Goal: Transaction & Acquisition: Purchase product/service

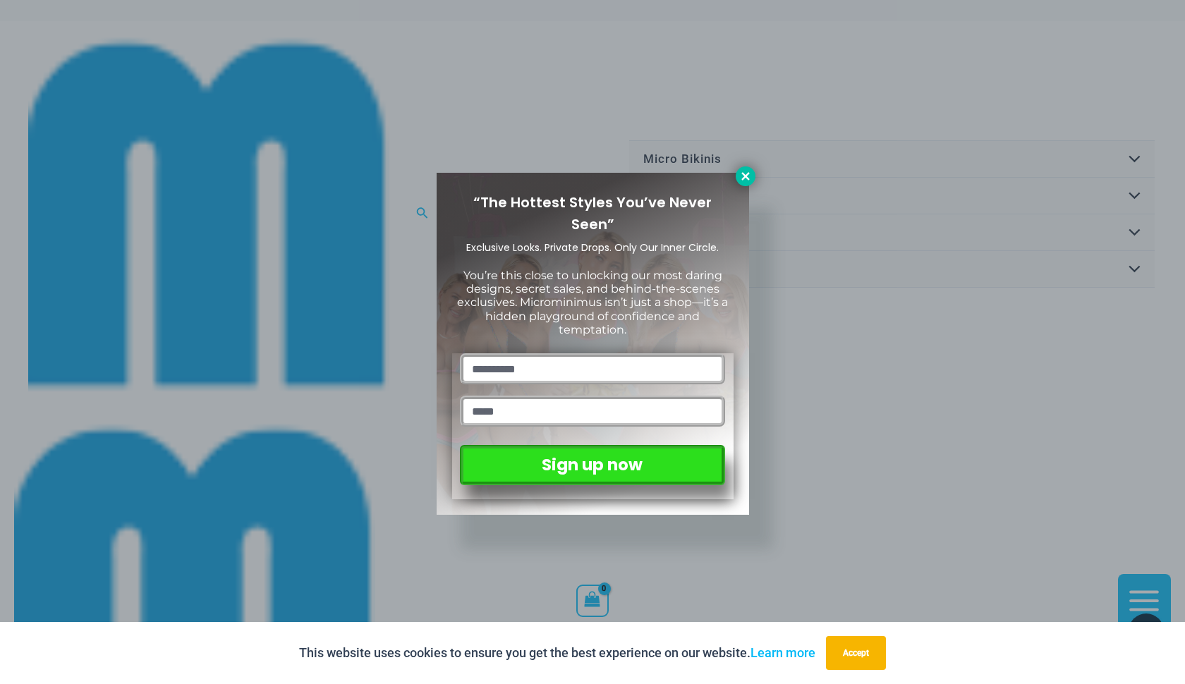
click at [545, 176] on icon at bounding box center [745, 176] width 8 height 8
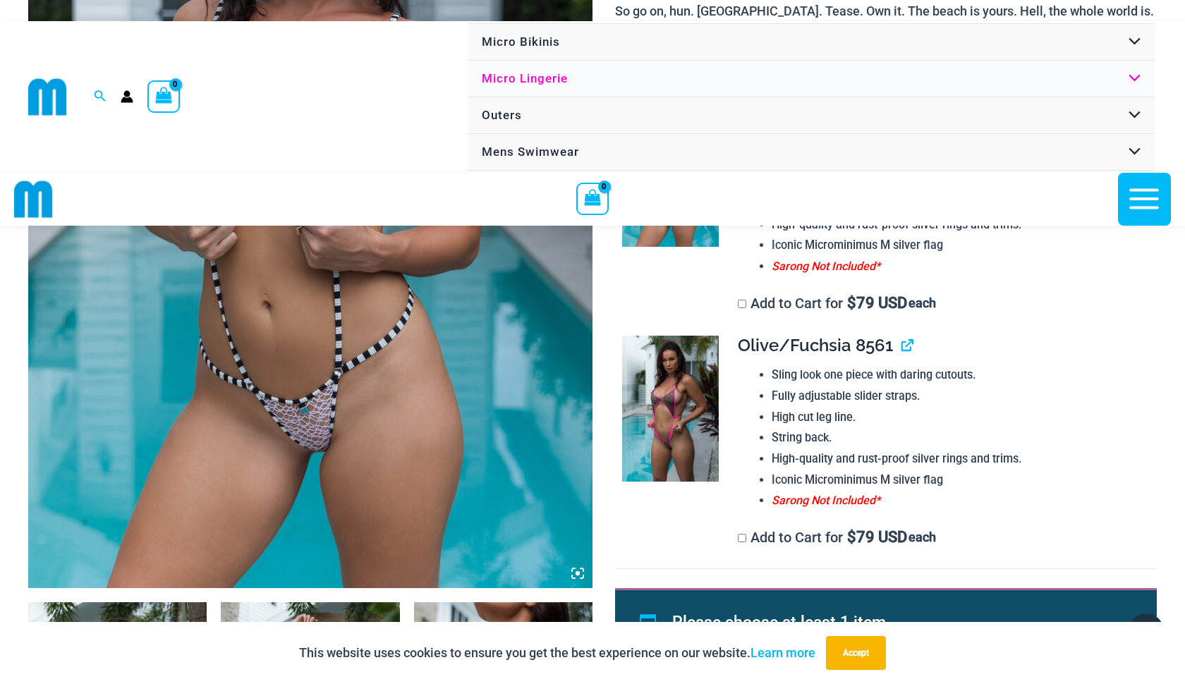
scroll to position [555, 0]
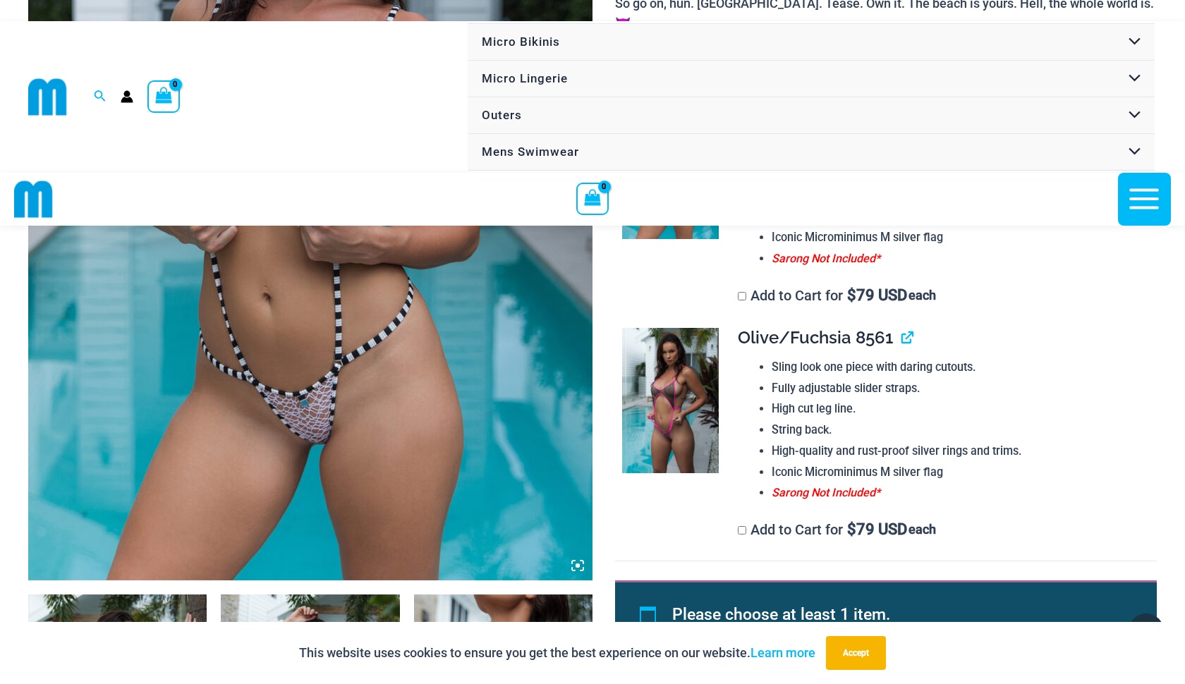
click at [483, 376] on img at bounding box center [310, 157] width 564 height 847
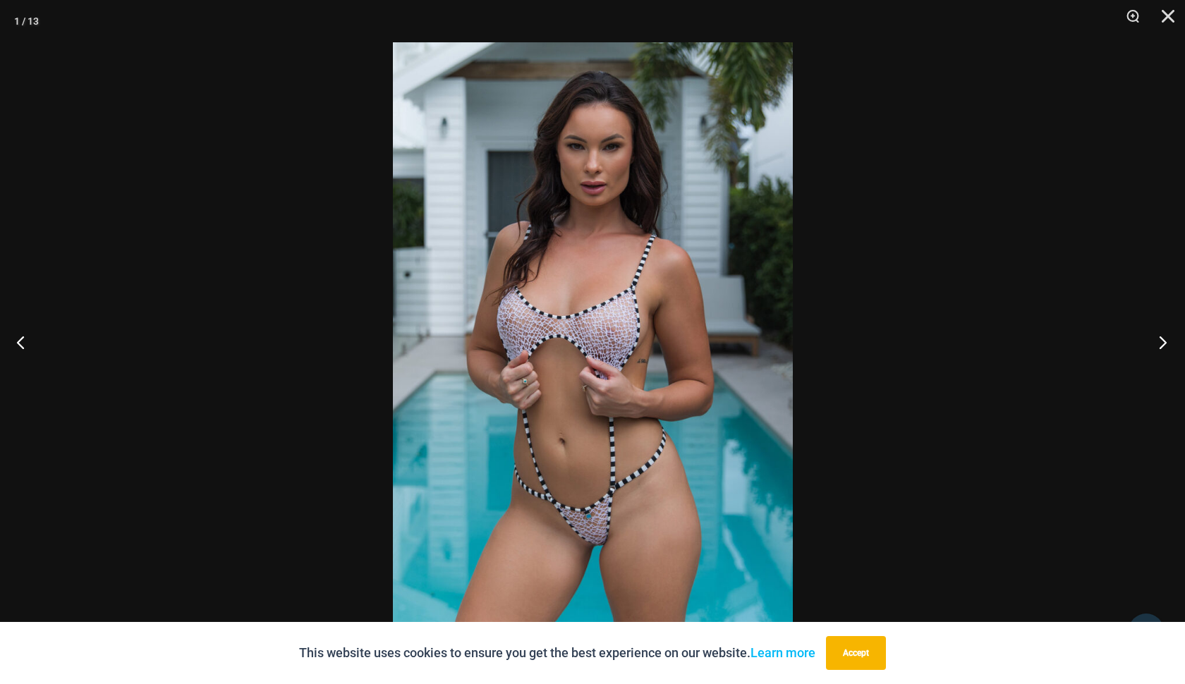
click at [545, 344] on button "Next" at bounding box center [1158, 342] width 53 height 71
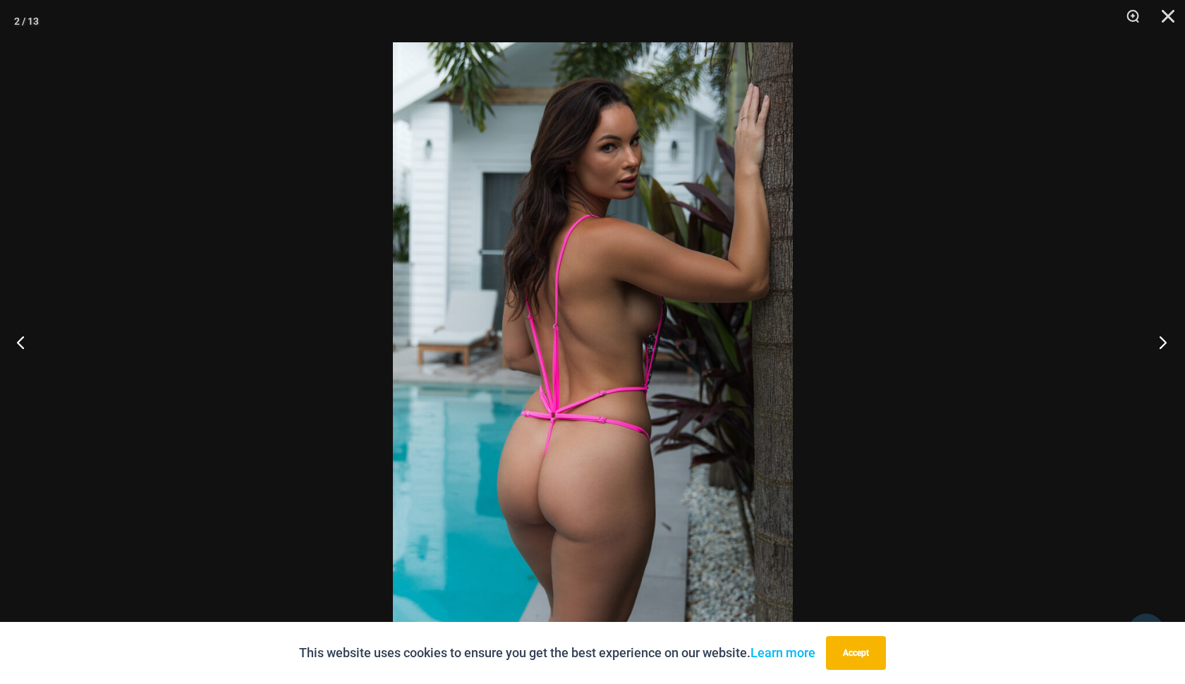
click at [545, 344] on button "Next" at bounding box center [1158, 342] width 53 height 71
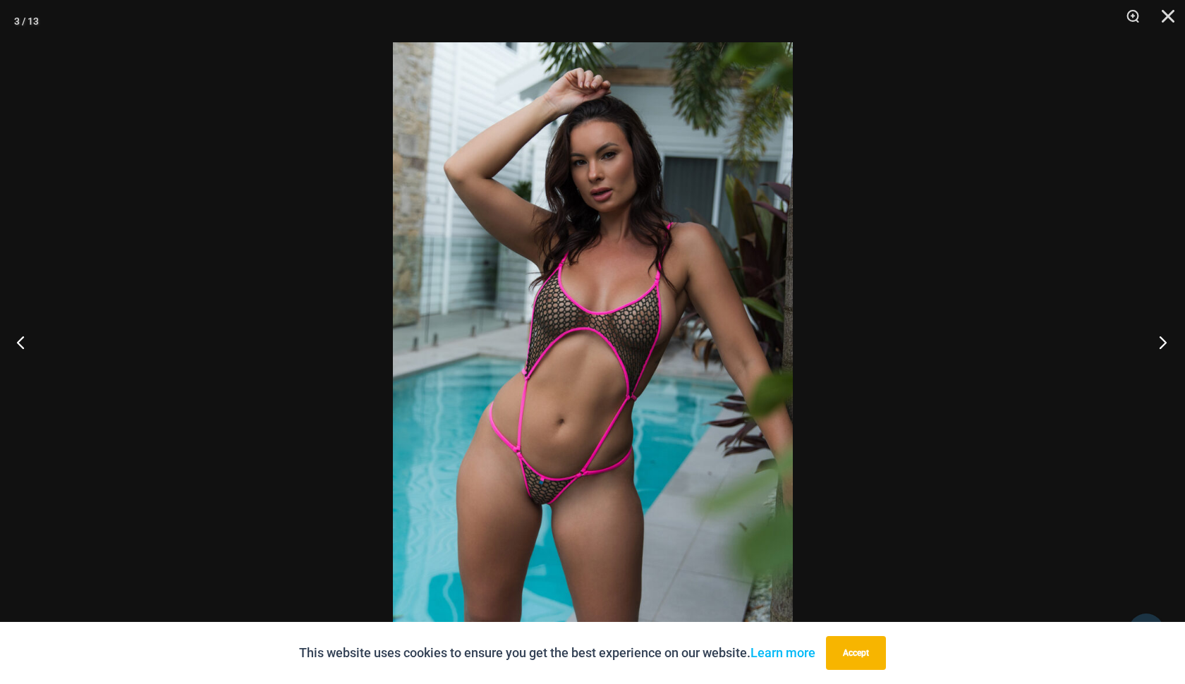
click at [545, 344] on button "Next" at bounding box center [1158, 342] width 53 height 71
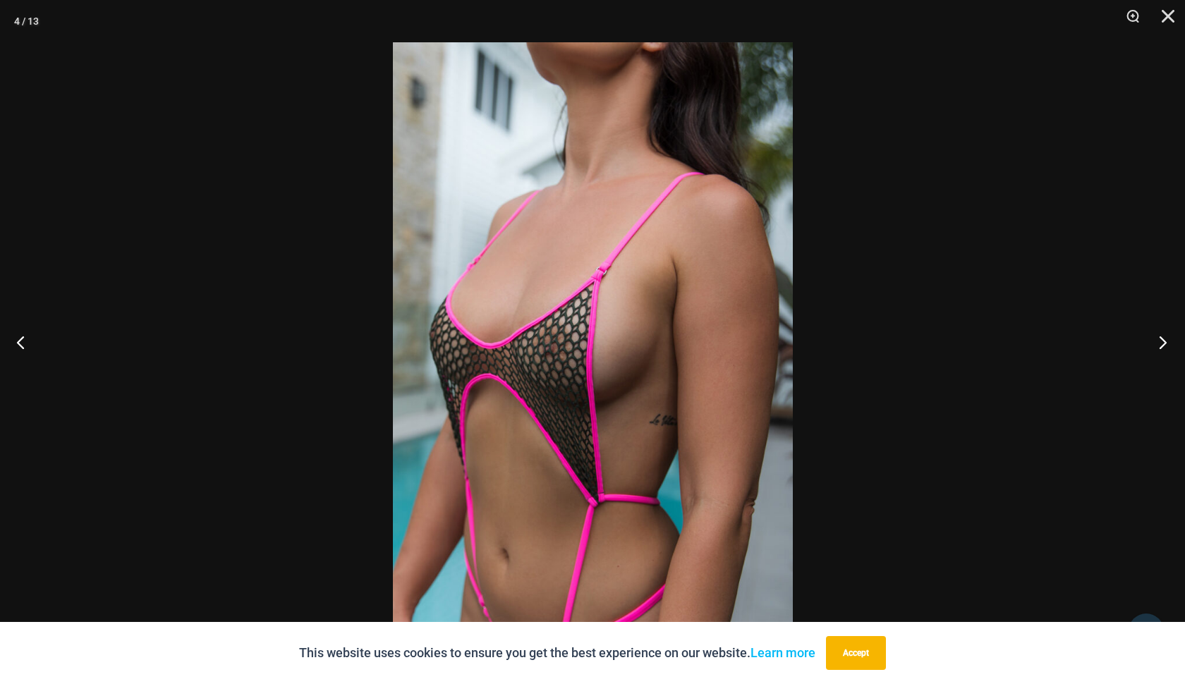
click at [545, 344] on button "Next" at bounding box center [1158, 342] width 53 height 71
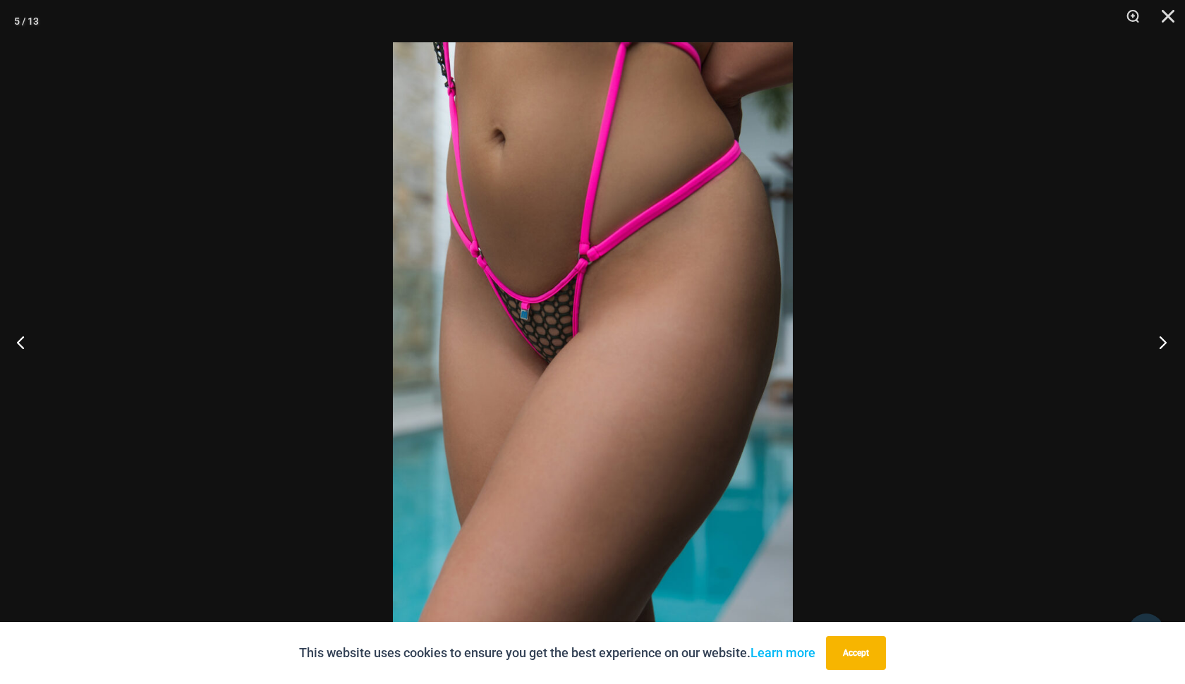
click at [545, 344] on button "Next" at bounding box center [1158, 342] width 53 height 71
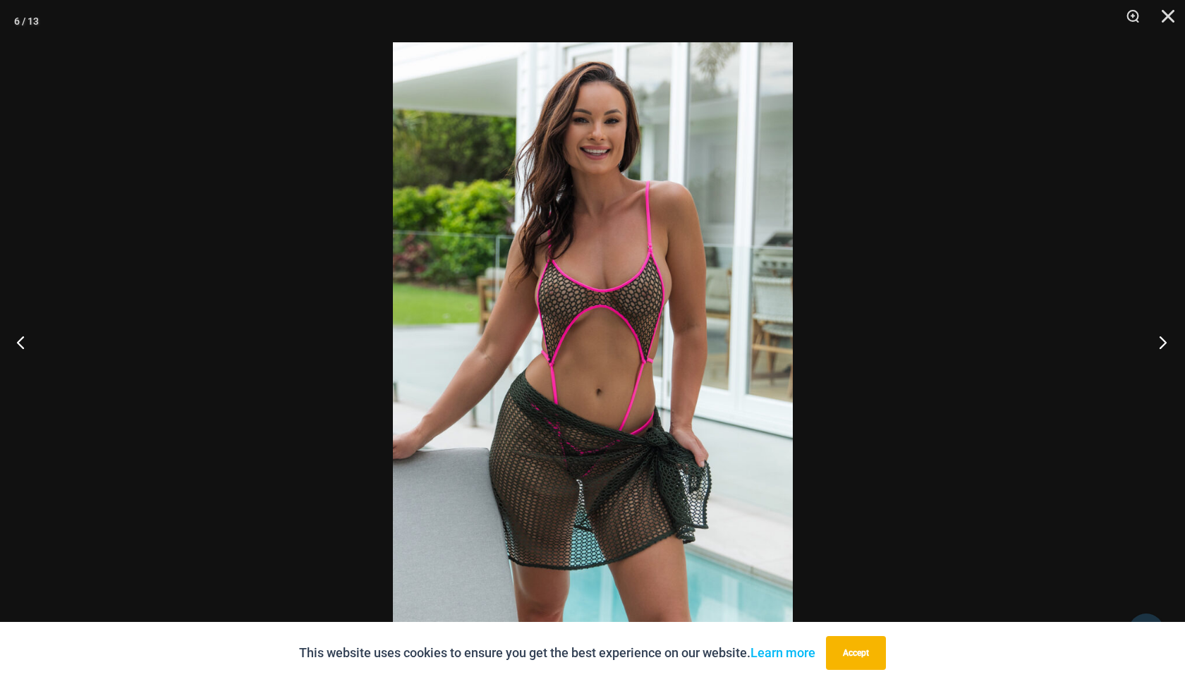
click at [545, 344] on button "Next" at bounding box center [1158, 342] width 53 height 71
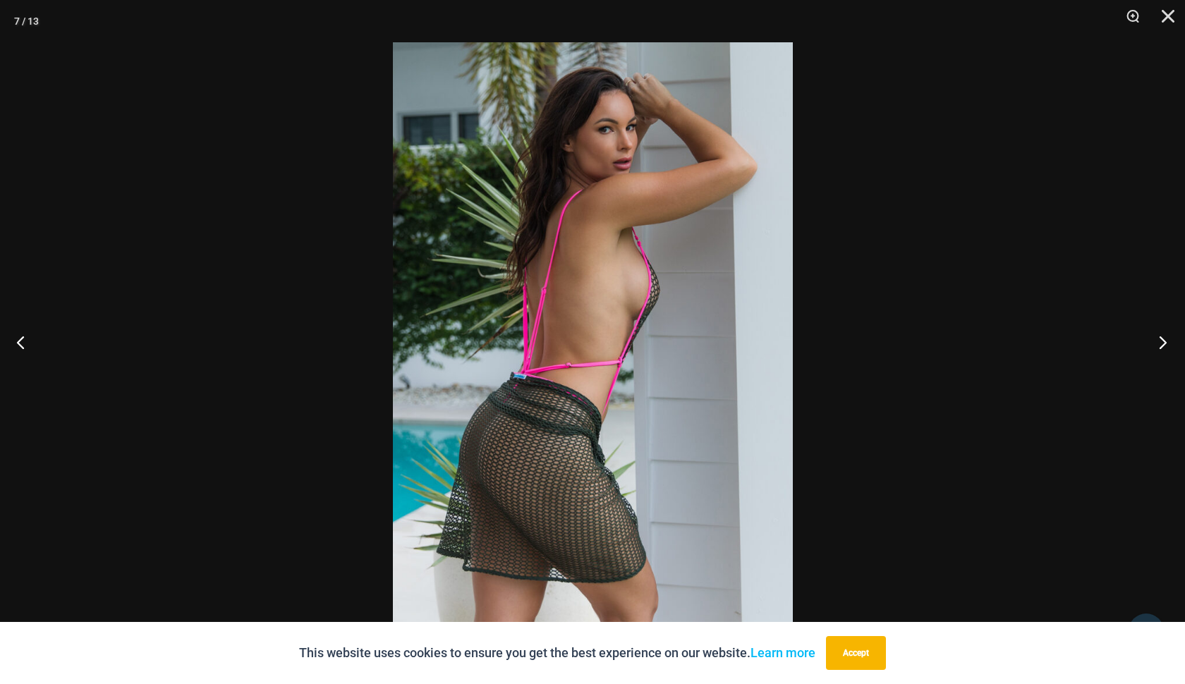
click at [545, 344] on button "Next" at bounding box center [1158, 342] width 53 height 71
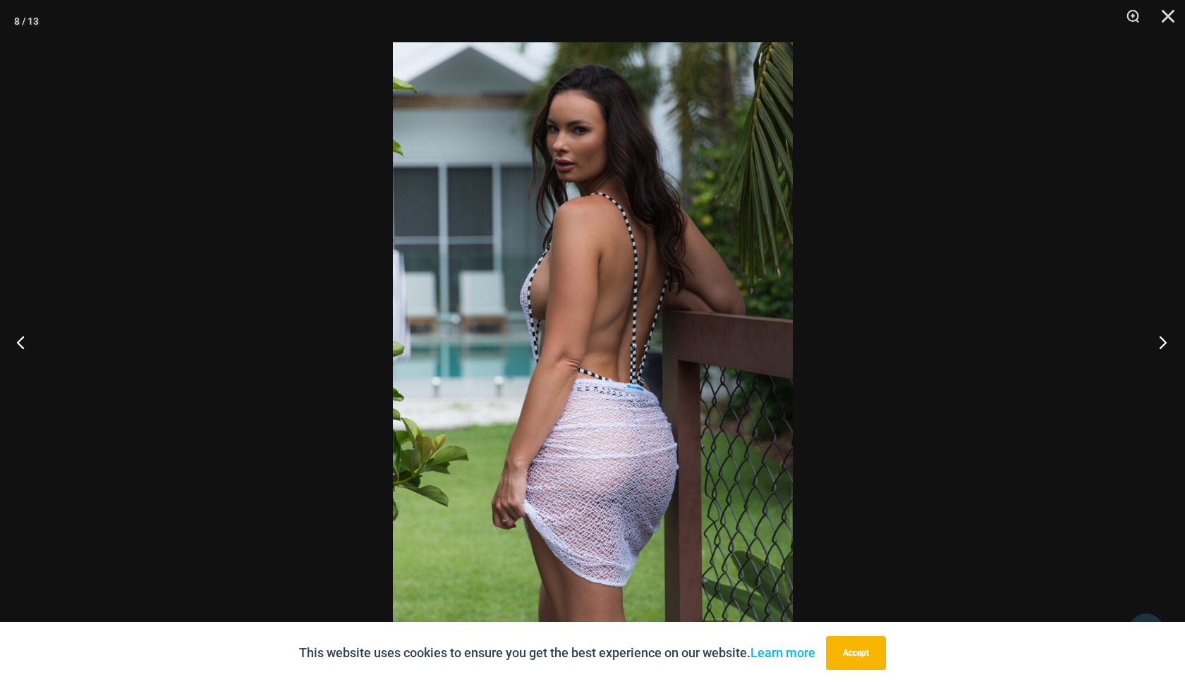
click at [545, 344] on button "Next" at bounding box center [1158, 342] width 53 height 71
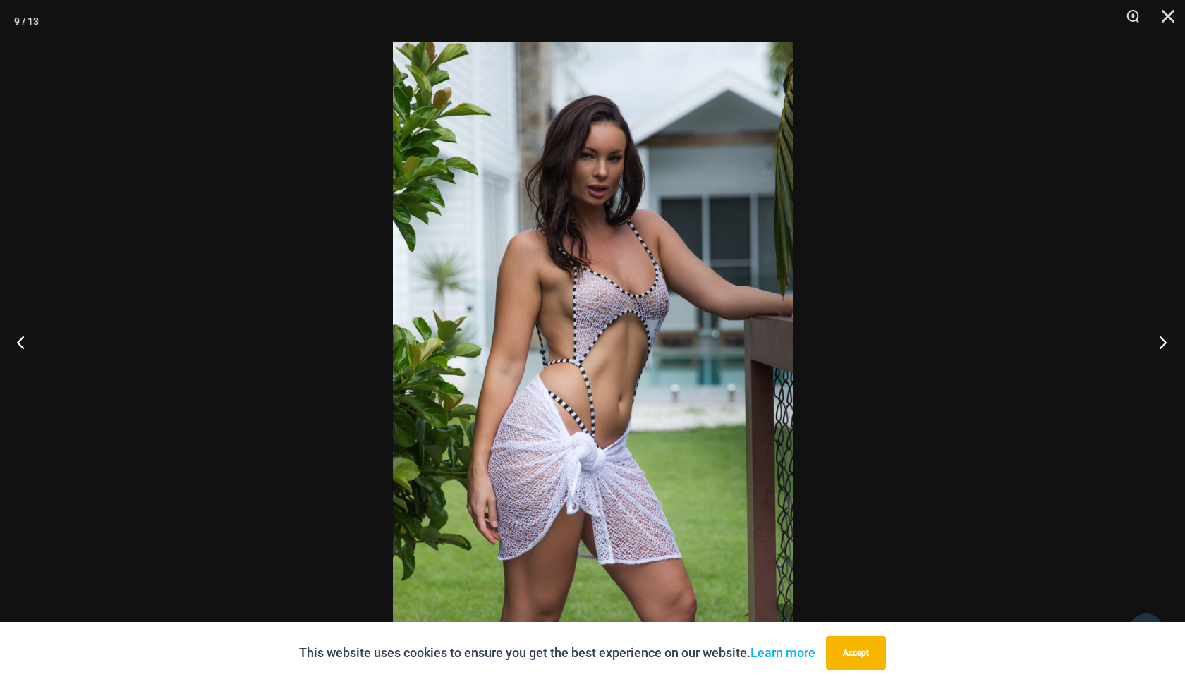
click at [545, 344] on button "Next" at bounding box center [1158, 342] width 53 height 71
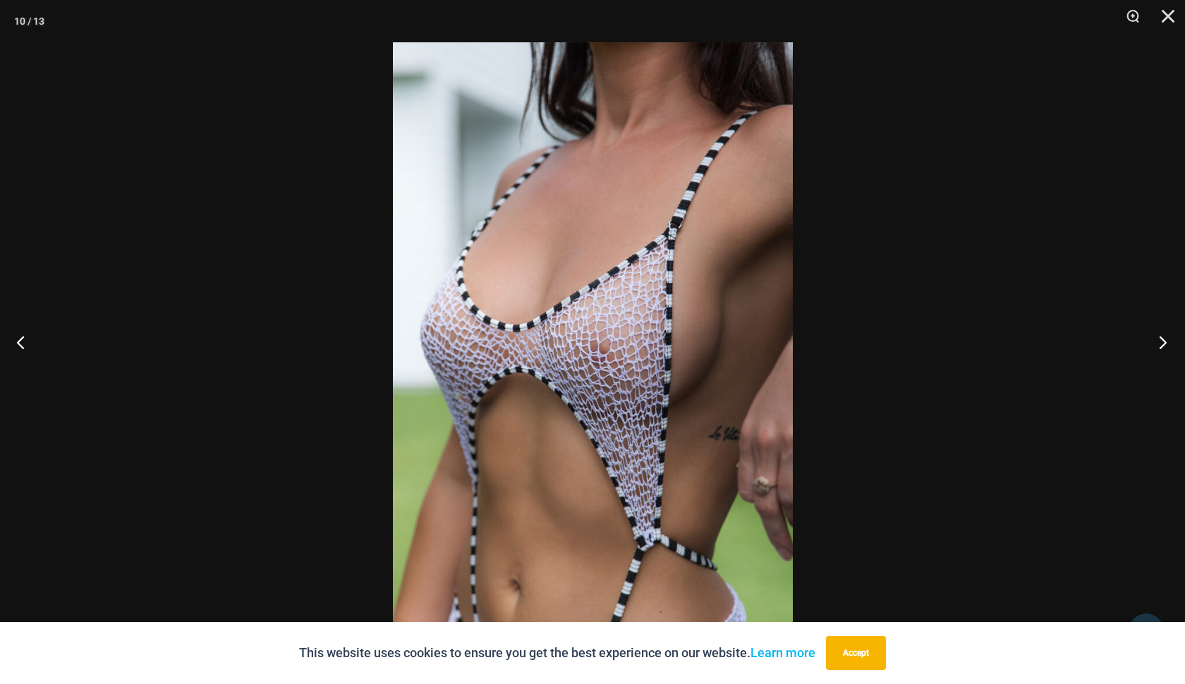
click at [545, 344] on button "Next" at bounding box center [1158, 342] width 53 height 71
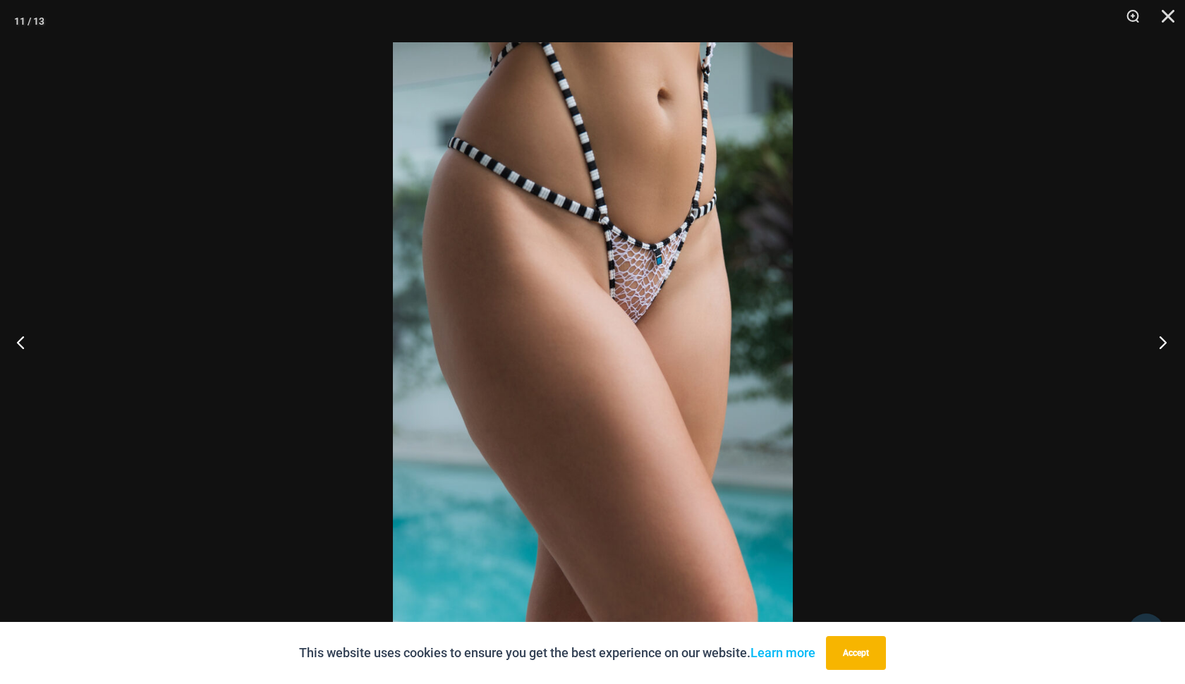
click at [545, 344] on button "Next" at bounding box center [1158, 342] width 53 height 71
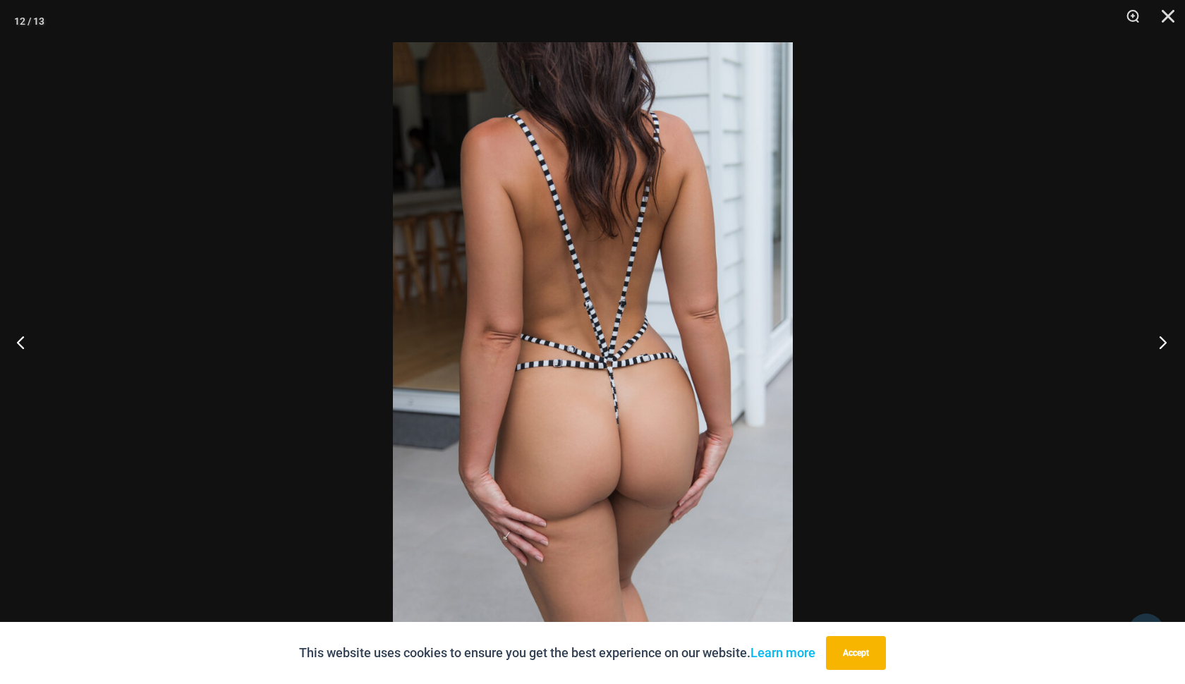
click at [545, 344] on button "Next" at bounding box center [1158, 342] width 53 height 71
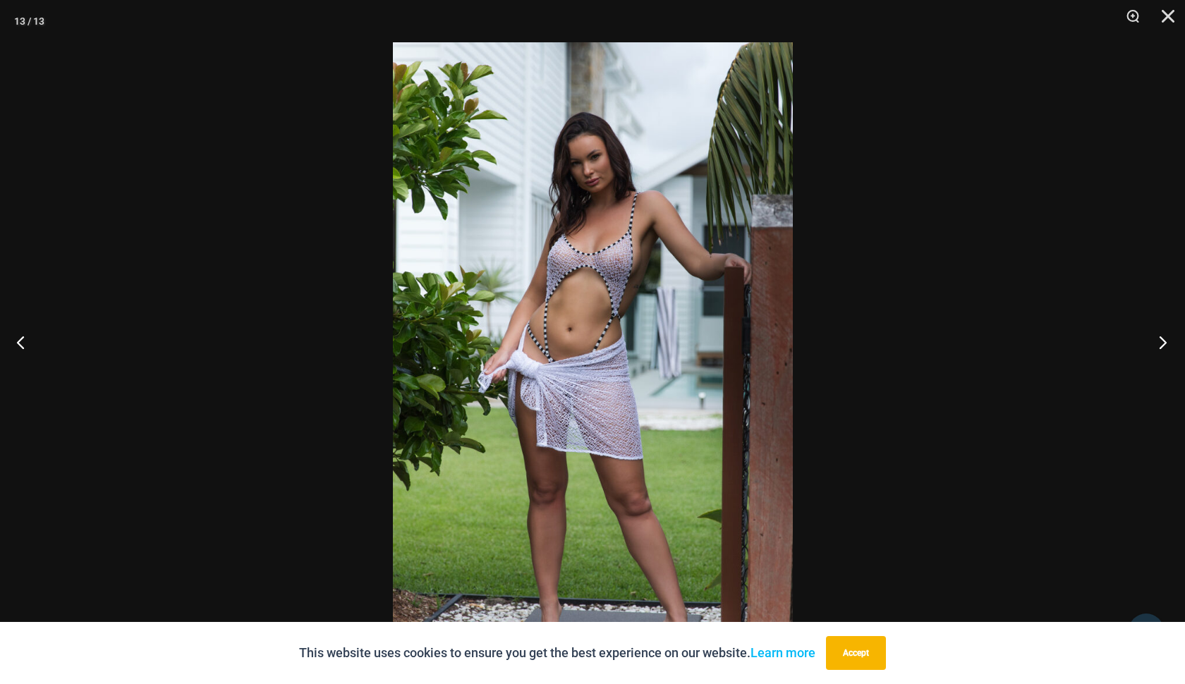
click at [545, 344] on button "Next" at bounding box center [1158, 342] width 53 height 71
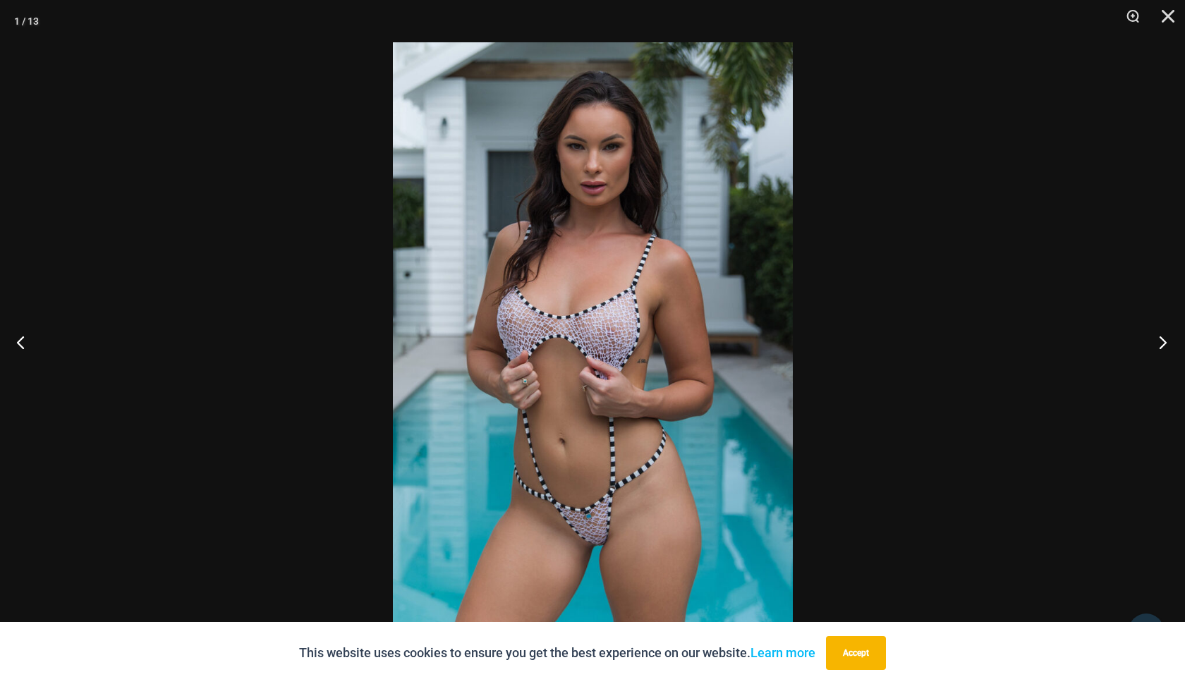
click at [545, 344] on button "Next" at bounding box center [1158, 342] width 53 height 71
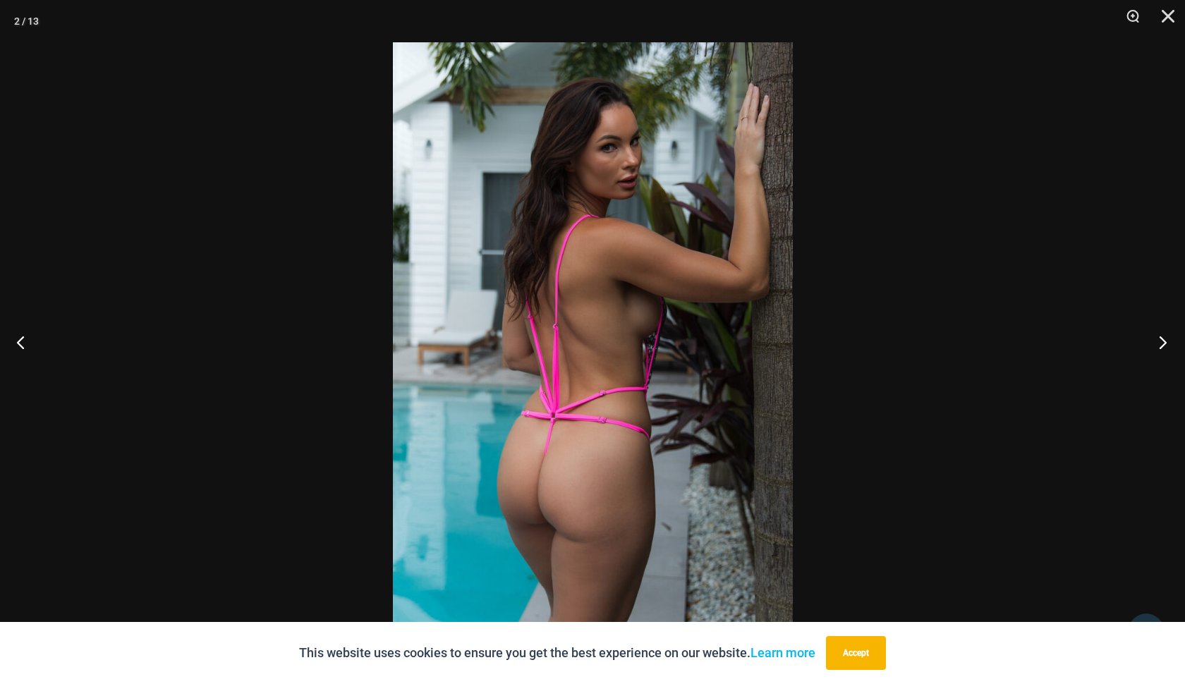
click at [545, 344] on button "Next" at bounding box center [1158, 342] width 53 height 71
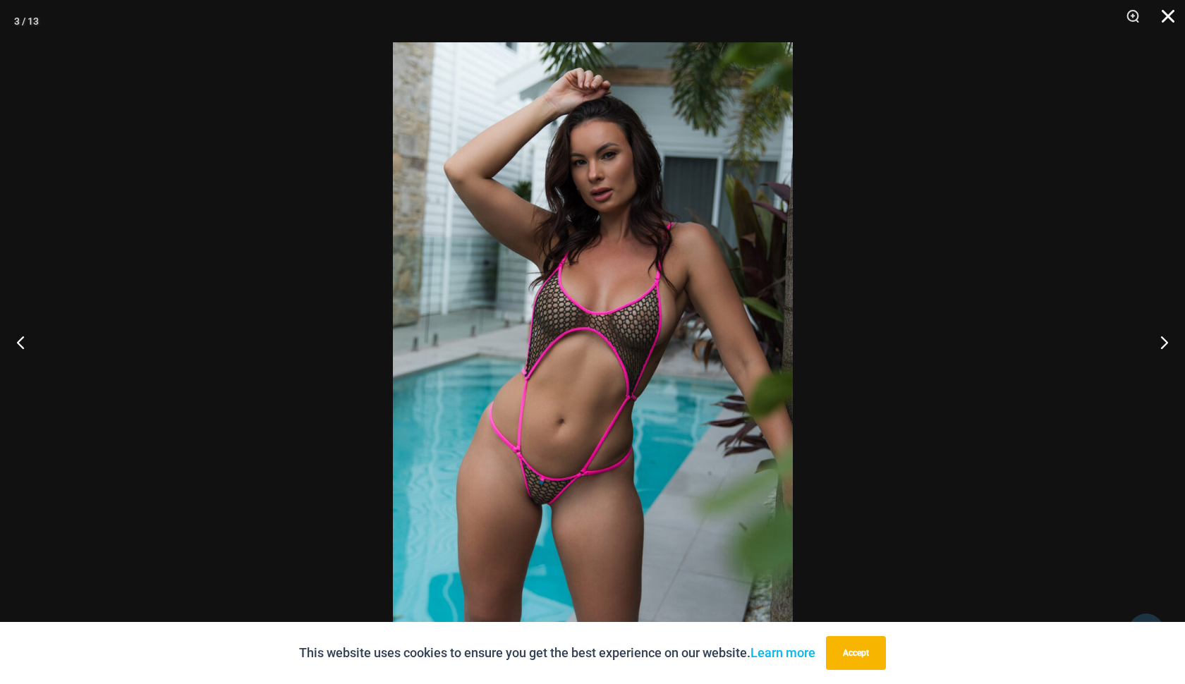
click at [545, 13] on button "Close" at bounding box center [1163, 21] width 35 height 42
